Goal: Task Accomplishment & Management: Use online tool/utility

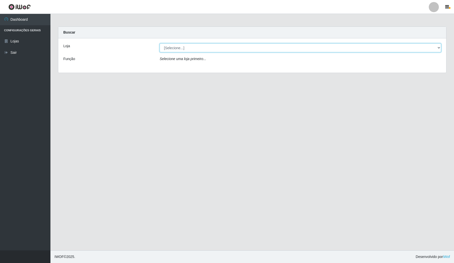
click at [202, 47] on select "[Selecione...] Rede Compras Supermercados - LOJA 4" at bounding box center [300, 47] width 281 height 9
select select "159"
click at [160, 43] on select "[Selecione...] Rede Compras Supermercados - LOJA 4" at bounding box center [300, 47] width 281 height 9
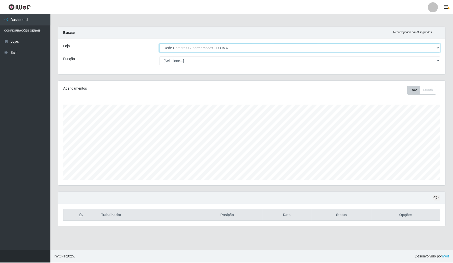
scroll to position [105, 388]
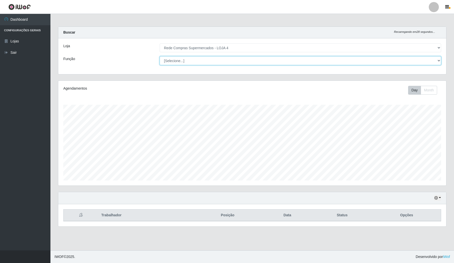
click at [212, 60] on select "[Selecione...] ASG ASG + ASG ++ Balconista Balconista + Balconista ++ Embalador…" at bounding box center [300, 60] width 281 height 9
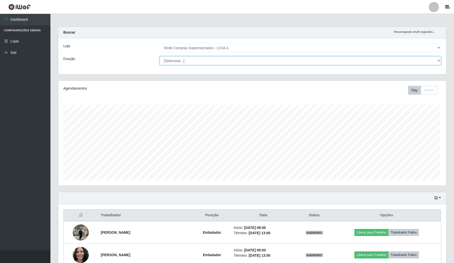
scroll to position [252106, 251824]
select select "1"
click at [160, 56] on select "[Selecione...] ASG ASG + ASG ++ Balconista Balconista + Balconista ++ Embalador…" at bounding box center [299, 60] width 280 height 9
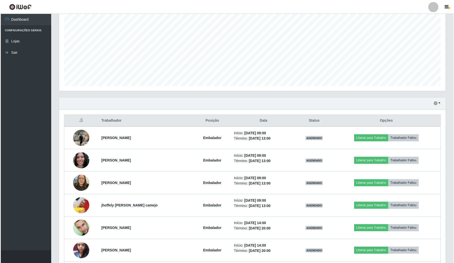
scroll to position [126, 0]
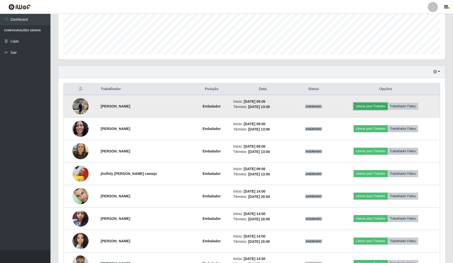
click at [363, 105] on button "Liberar para Trabalho" at bounding box center [370, 106] width 34 height 7
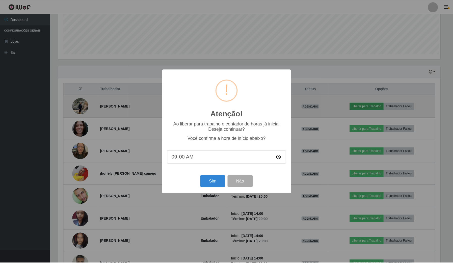
scroll to position [105, 383]
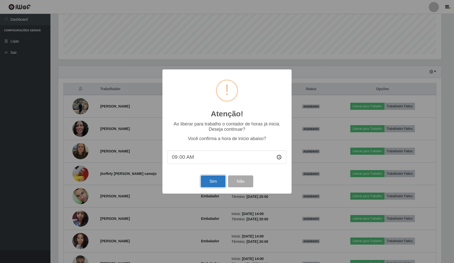
click at [215, 182] on button "Sim" at bounding box center [213, 181] width 24 height 12
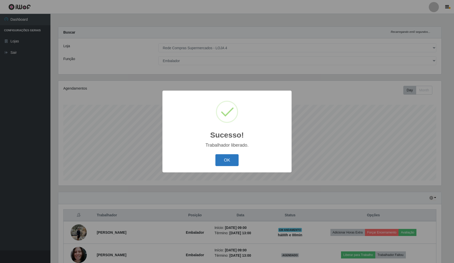
click at [229, 161] on button "OK" at bounding box center [226, 160] width 23 height 12
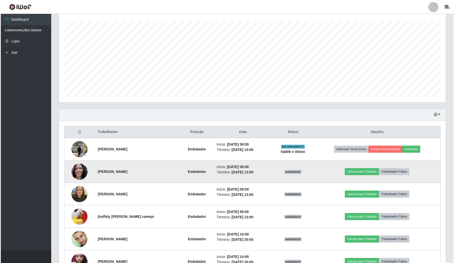
scroll to position [95, 0]
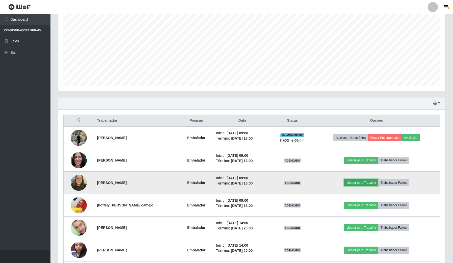
click at [356, 184] on button "Liberar para Trabalho" at bounding box center [361, 182] width 34 height 7
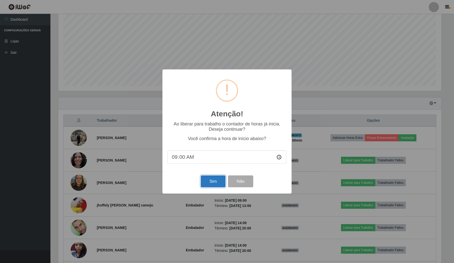
click at [213, 182] on button "Sim" at bounding box center [213, 181] width 24 height 12
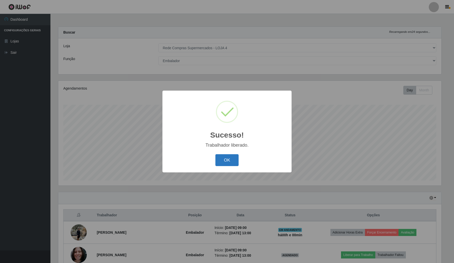
click at [229, 161] on button "OK" at bounding box center [226, 160] width 23 height 12
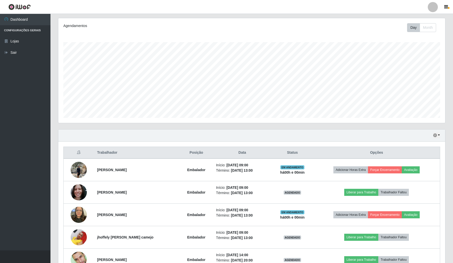
scroll to position [63, 0]
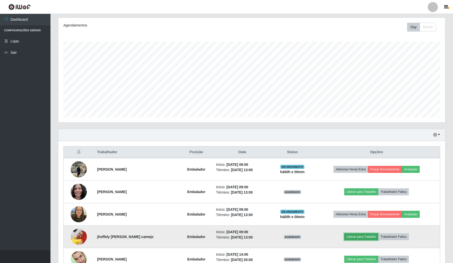
click at [358, 236] on button "Liberar para Trabalho" at bounding box center [361, 236] width 34 height 7
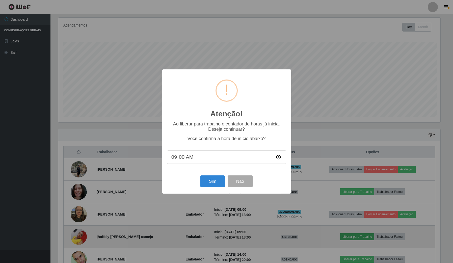
scroll to position [0, 0]
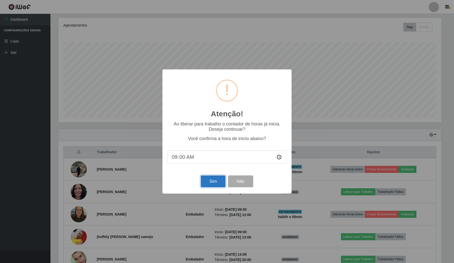
click at [213, 186] on button "Sim" at bounding box center [213, 181] width 24 height 12
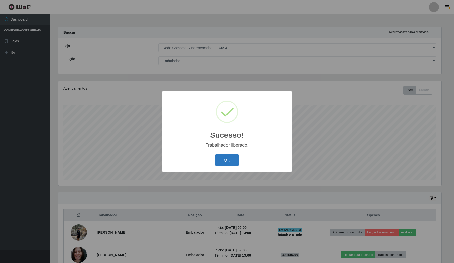
click at [221, 157] on button "OK" at bounding box center [226, 160] width 23 height 12
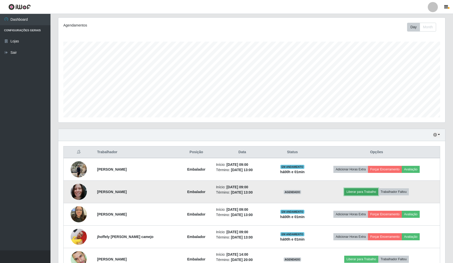
click at [356, 193] on button "Liberar para Trabalho" at bounding box center [361, 191] width 34 height 7
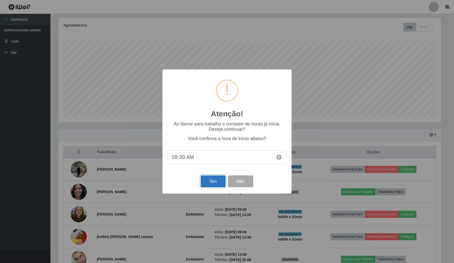
click at [212, 183] on button "Sim" at bounding box center [213, 181] width 24 height 12
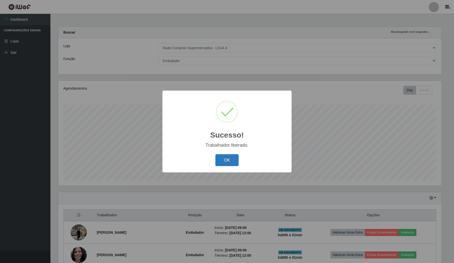
click at [229, 161] on button "OK" at bounding box center [226, 160] width 23 height 12
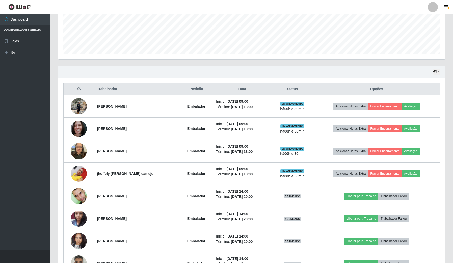
drag, startPoint x: 386, startPoint y: 84, endPoint x: 381, endPoint y: 84, distance: 4.5
click at [386, 84] on th "Opções" at bounding box center [376, 89] width 127 height 12
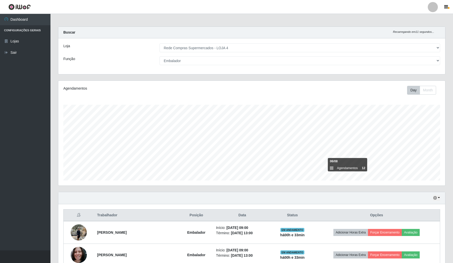
scroll to position [163, 0]
